Goal: Information Seeking & Learning: Learn about a topic

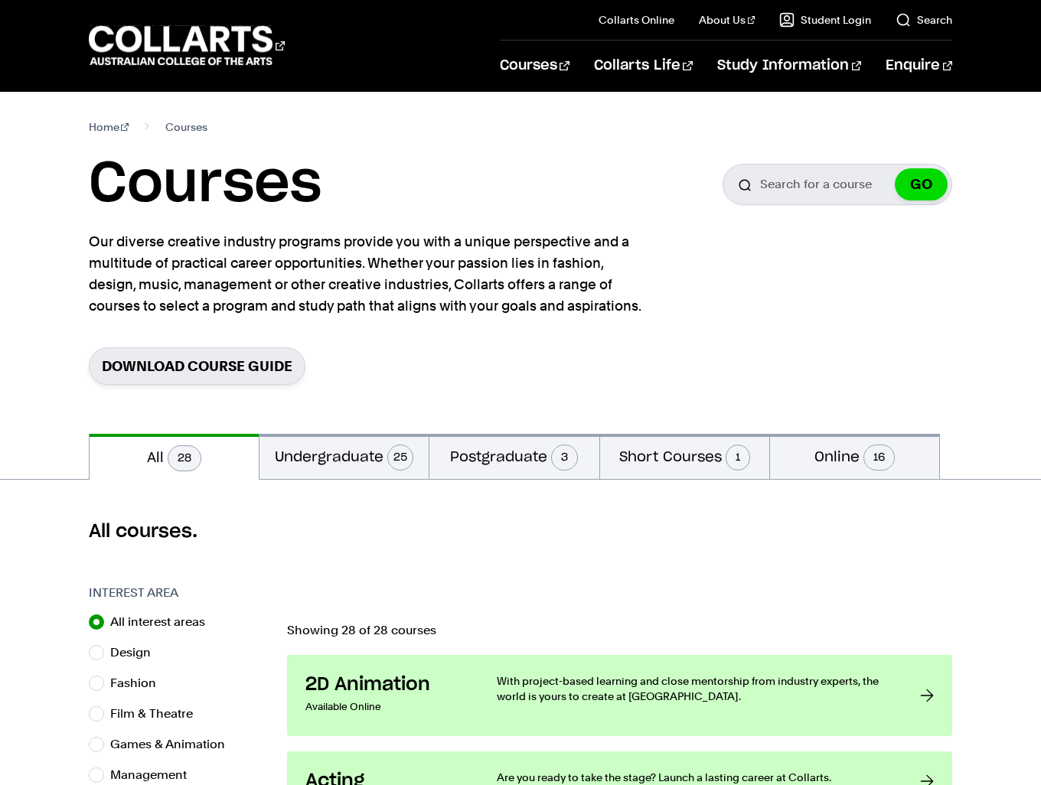
click at [750, 249] on section "Home Courses Courses Search for a course GO Our diverse creative industry progr…" at bounding box center [521, 263] width 864 height 342
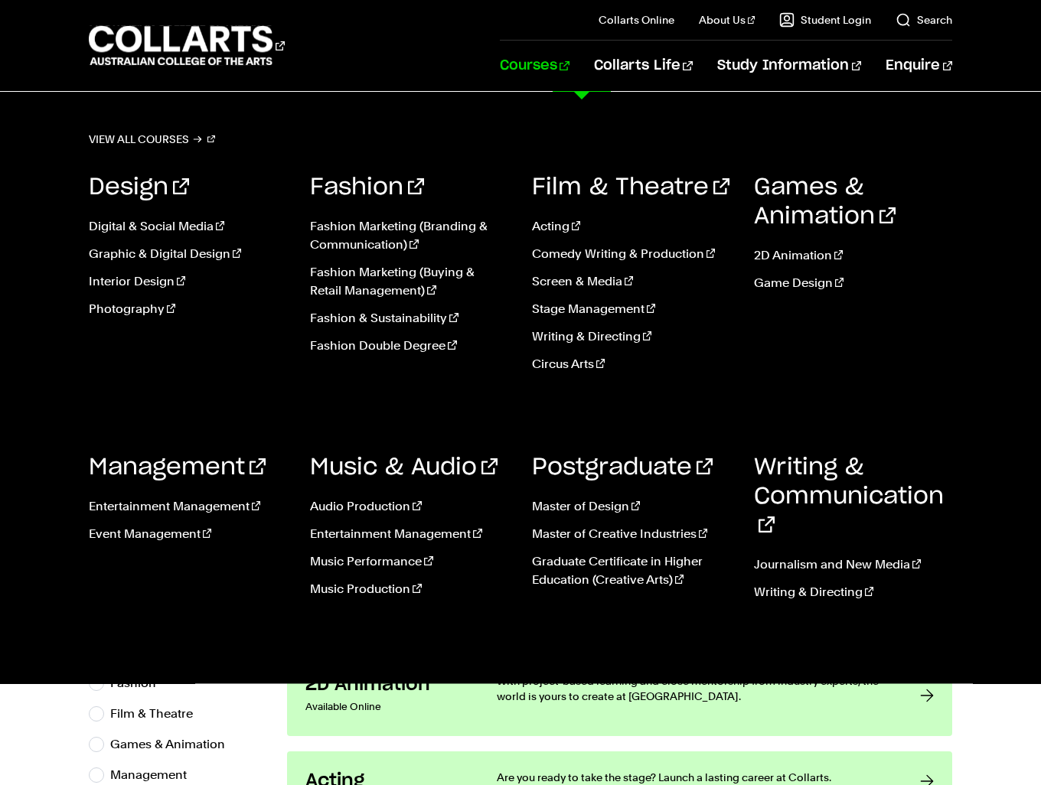
click at [569, 70] on link "Courses" at bounding box center [535, 66] width 70 height 50
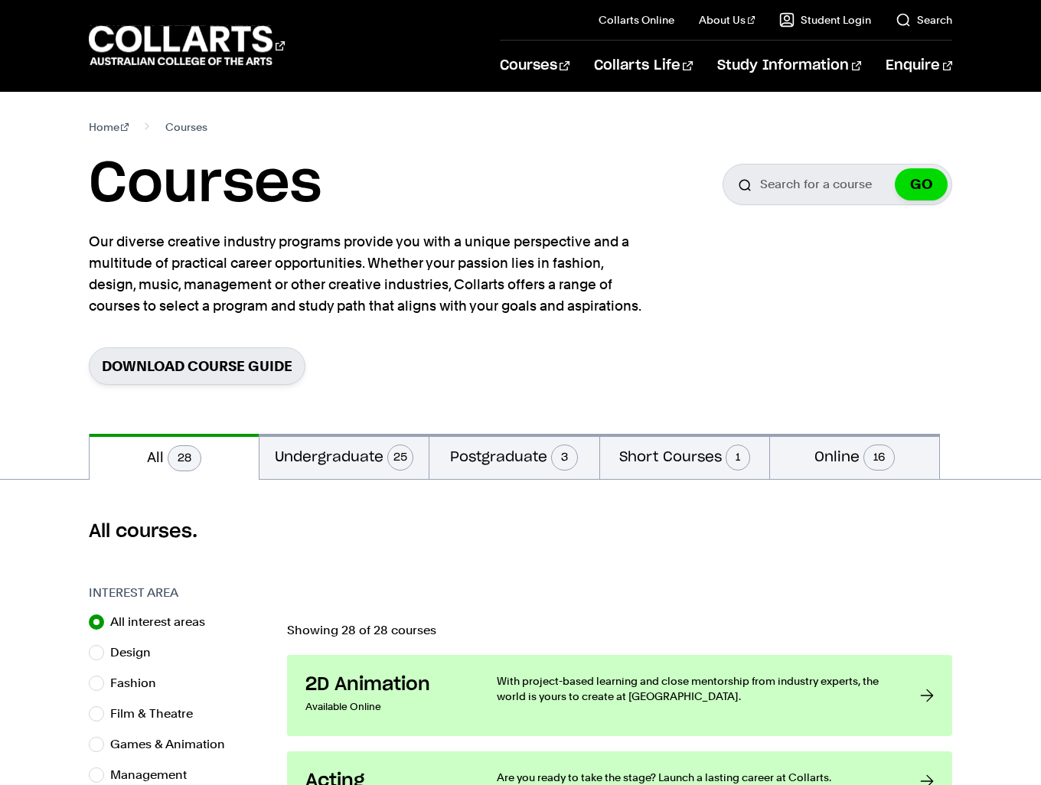
click at [347, 451] on button "Undergraduate 25" at bounding box center [343, 456] width 169 height 45
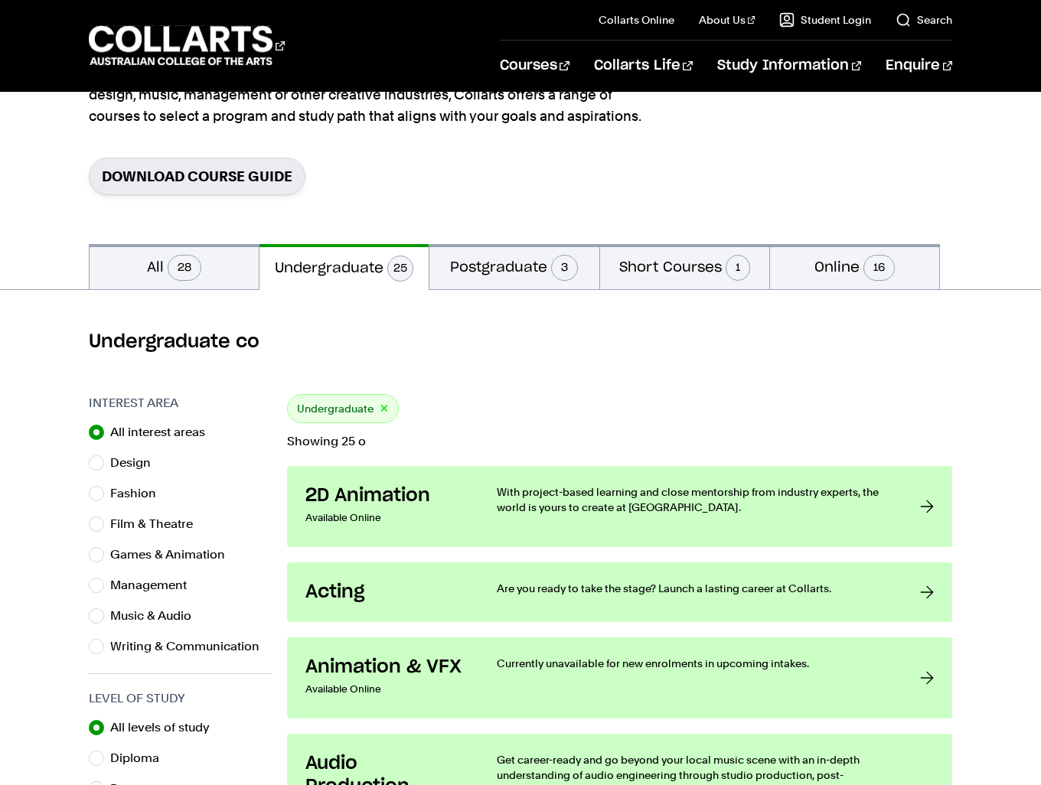
scroll to position [230, 0]
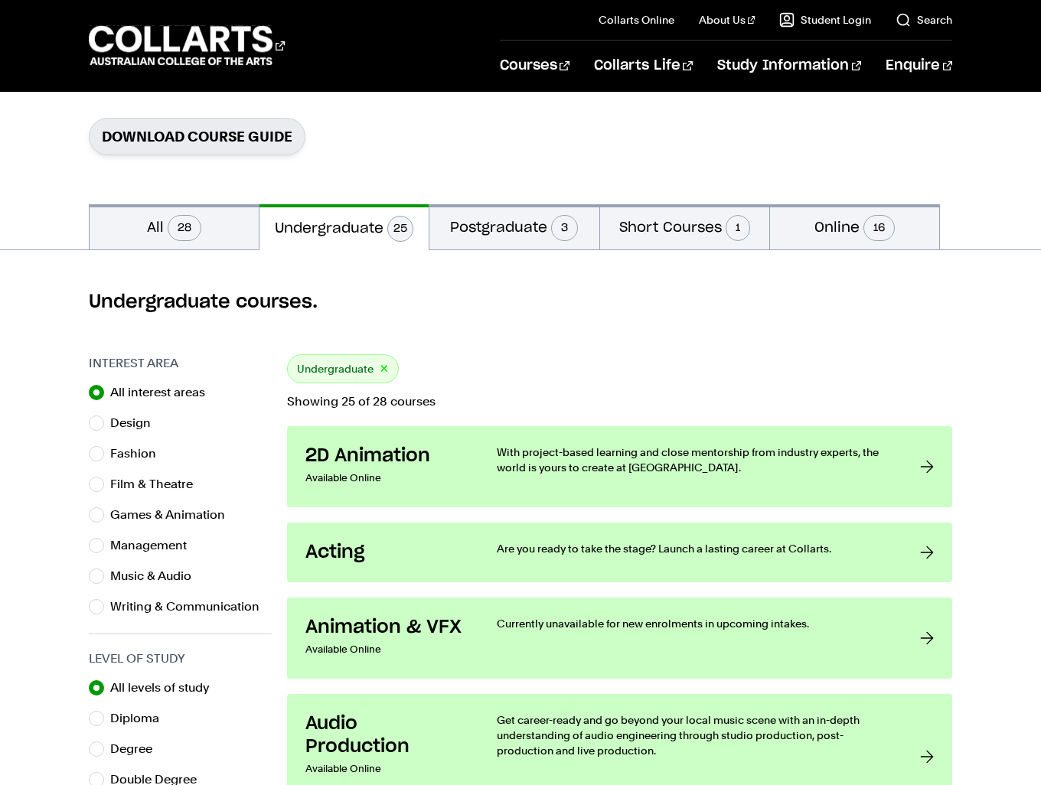
click at [171, 223] on span "28" at bounding box center [185, 228] width 34 height 26
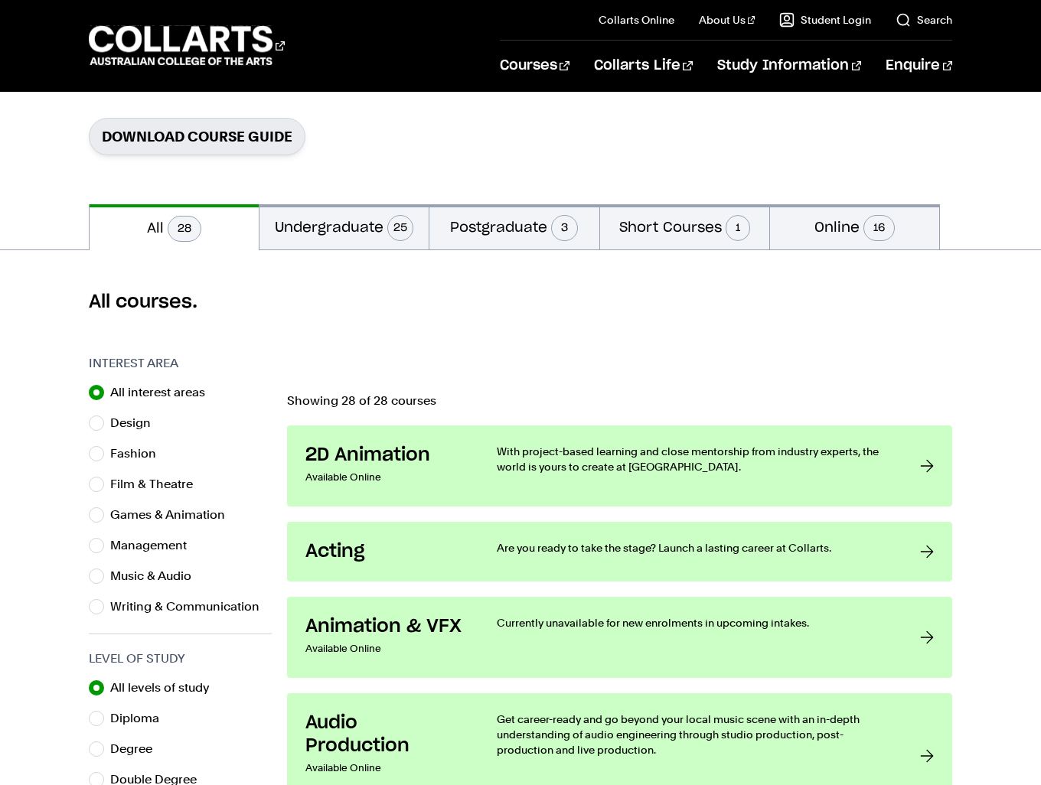
scroll to position [230, 0]
click at [842, 228] on button "Online 16" at bounding box center [854, 226] width 169 height 45
radio input "false"
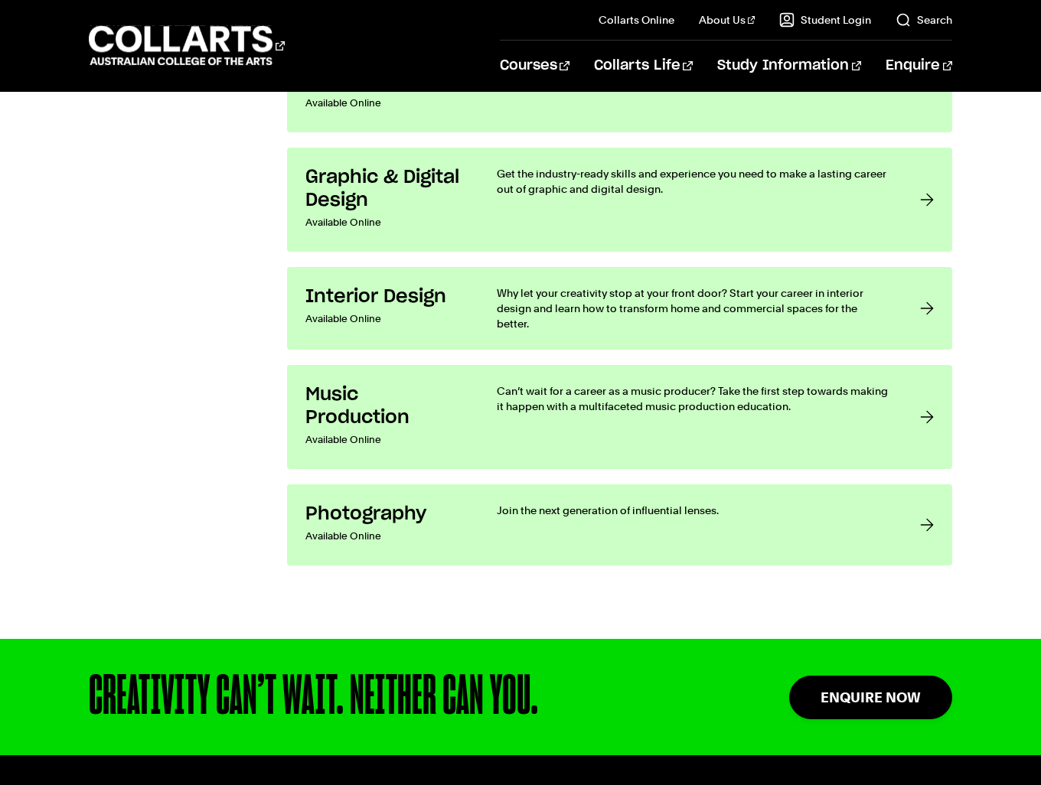
scroll to position [2066, 0]
